Goal: Task Accomplishment & Management: Use online tool/utility

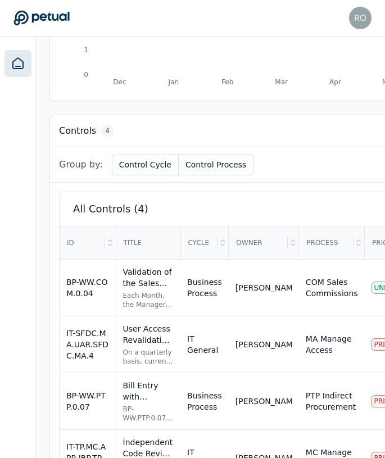
scroll to position [534, 0]
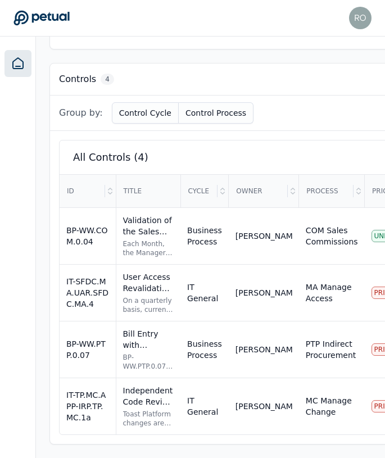
click at [349, 127] on div "Group by: Control Cycle Control Process" at bounding box center [326, 113] width 552 height 35
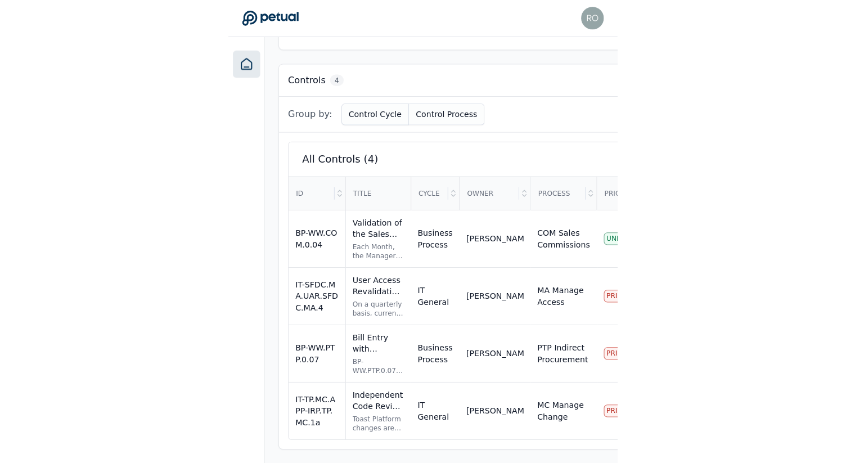
scroll to position [267, 0]
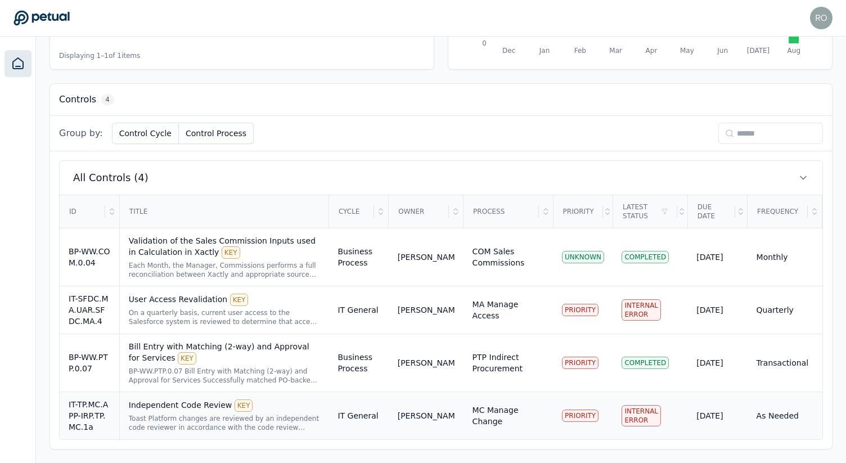
click at [389, 410] on div "MC Manage Change" at bounding box center [507, 415] width 71 height 22
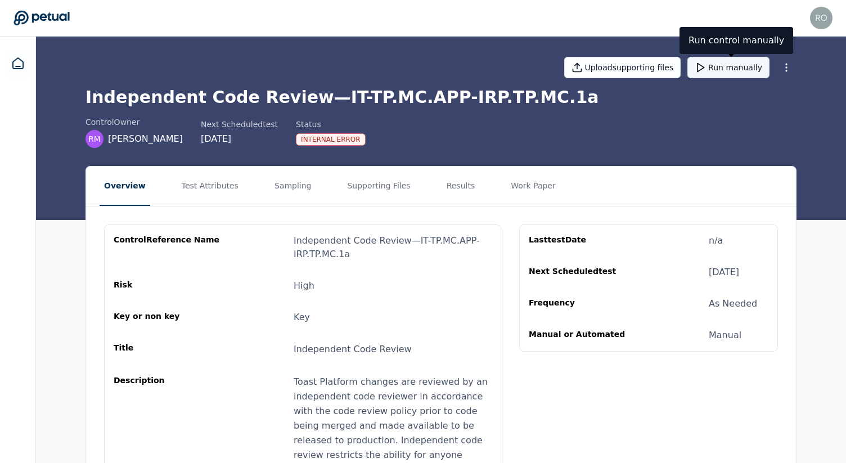
click at [389, 66] on button "Run manually" at bounding box center [728, 67] width 82 height 21
